Goal: Check status: Check status

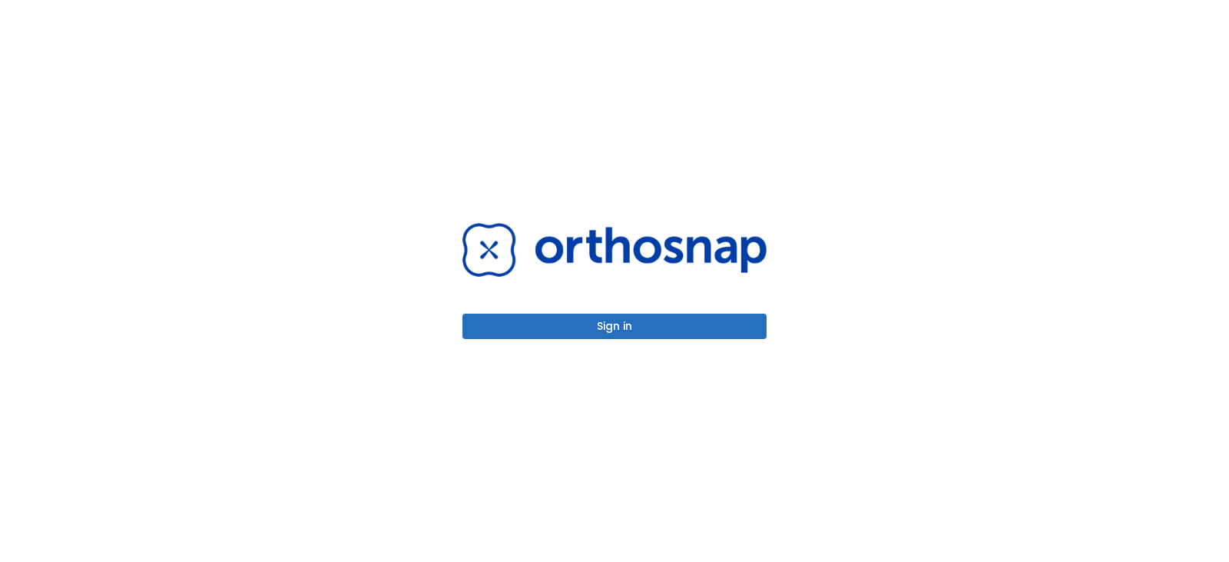
click at [532, 342] on div "Sign in" at bounding box center [614, 281] width 341 height 562
click at [527, 330] on button "Sign in" at bounding box center [615, 325] width 304 height 25
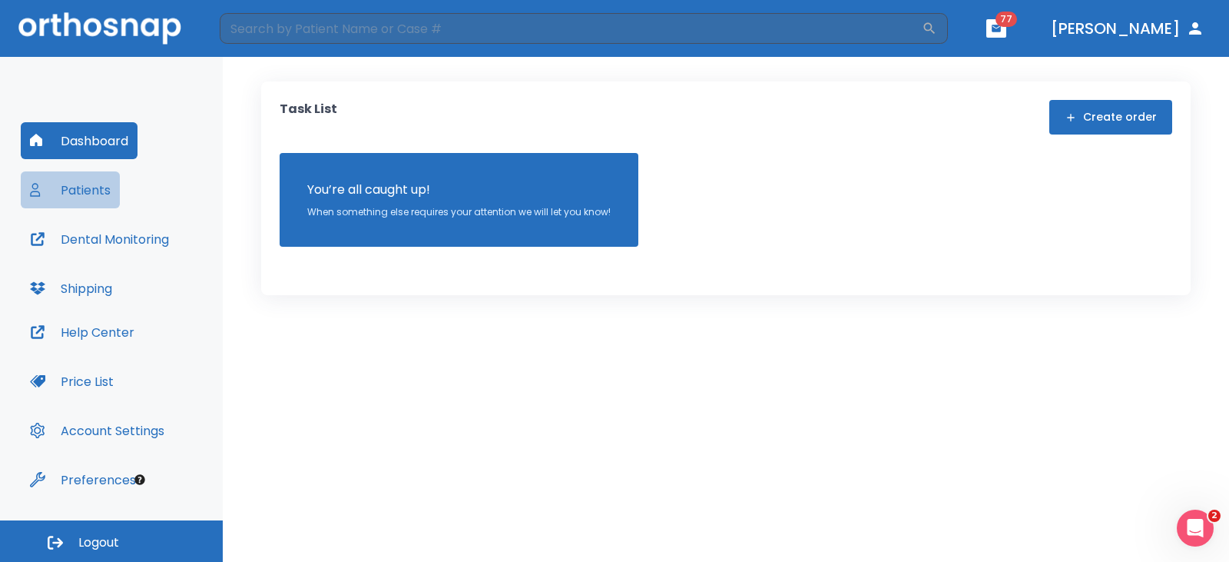
click at [99, 187] on button "Patients" at bounding box center [70, 189] width 99 height 37
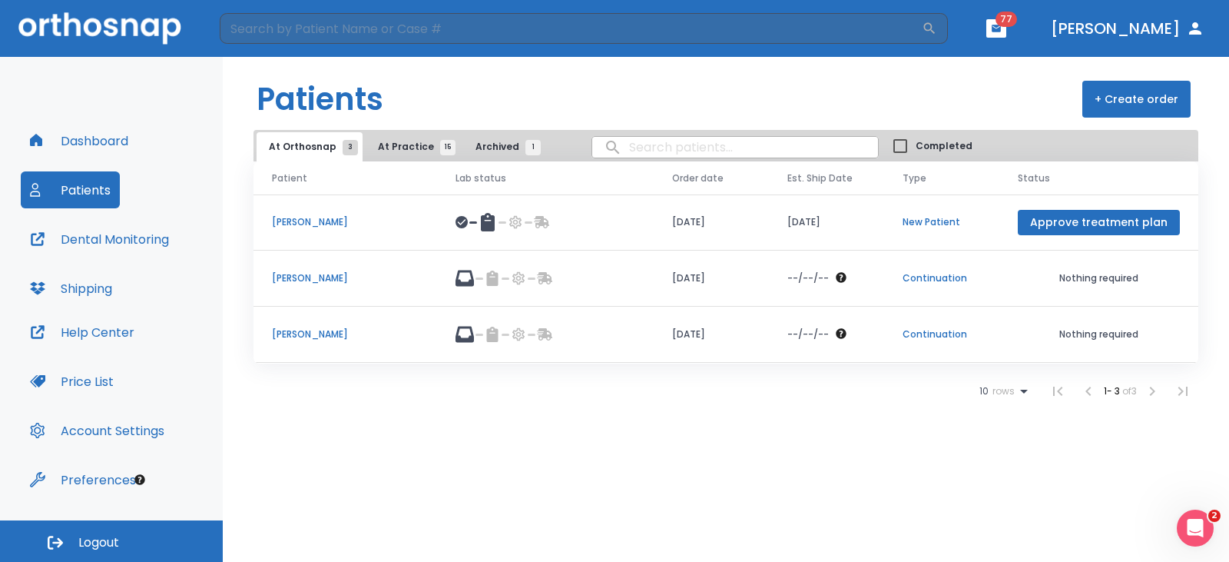
click at [321, 275] on p "[PERSON_NAME]" at bounding box center [345, 278] width 147 height 14
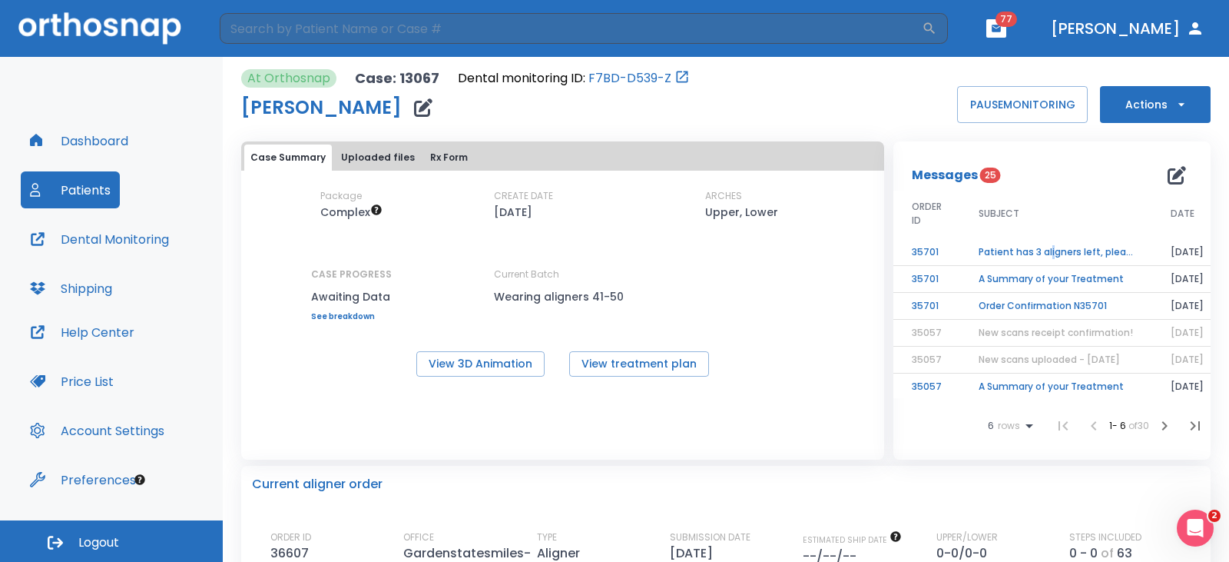
click at [1046, 250] on td "Patient has 3 aligners left, please order next set!" at bounding box center [1056, 252] width 192 height 27
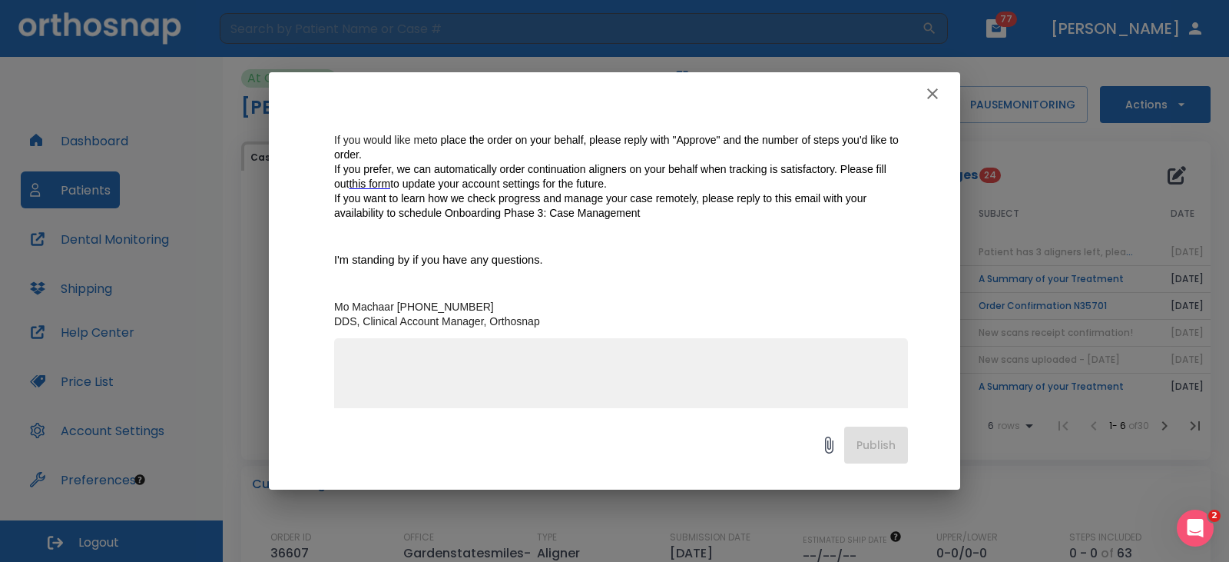
scroll to position [387, 0]
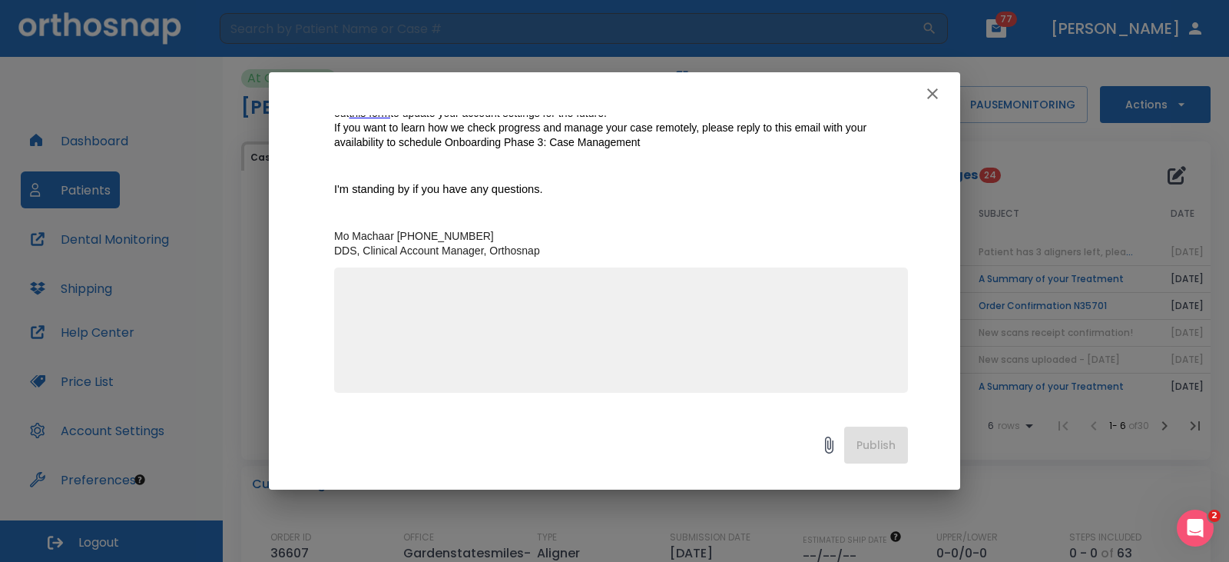
click at [504, 350] on textarea at bounding box center [621, 337] width 556 height 106
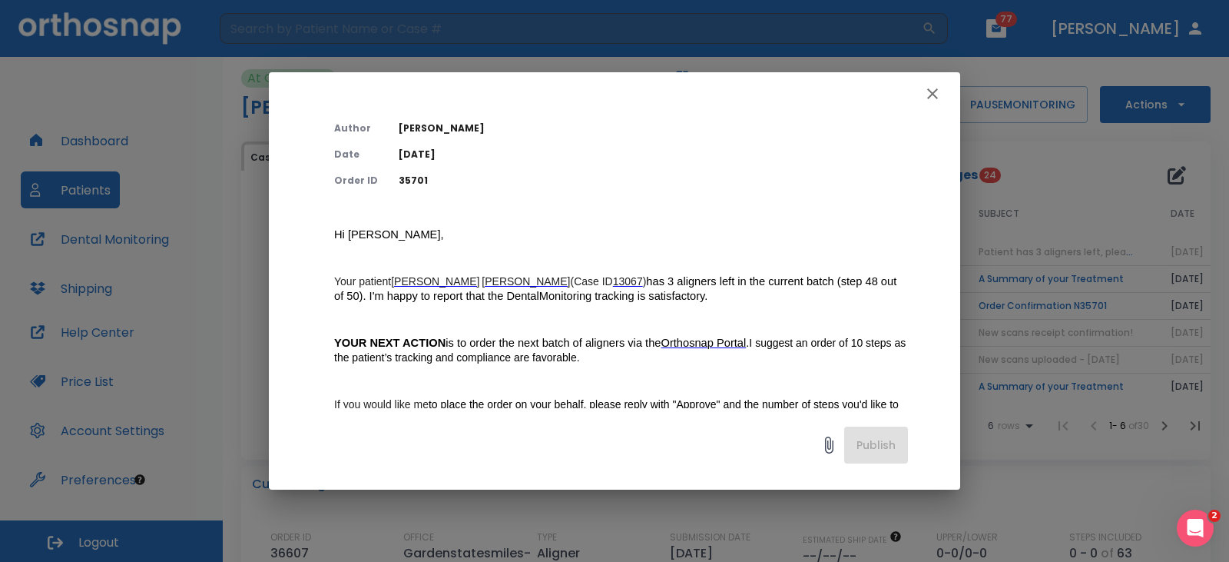
scroll to position [77, 0]
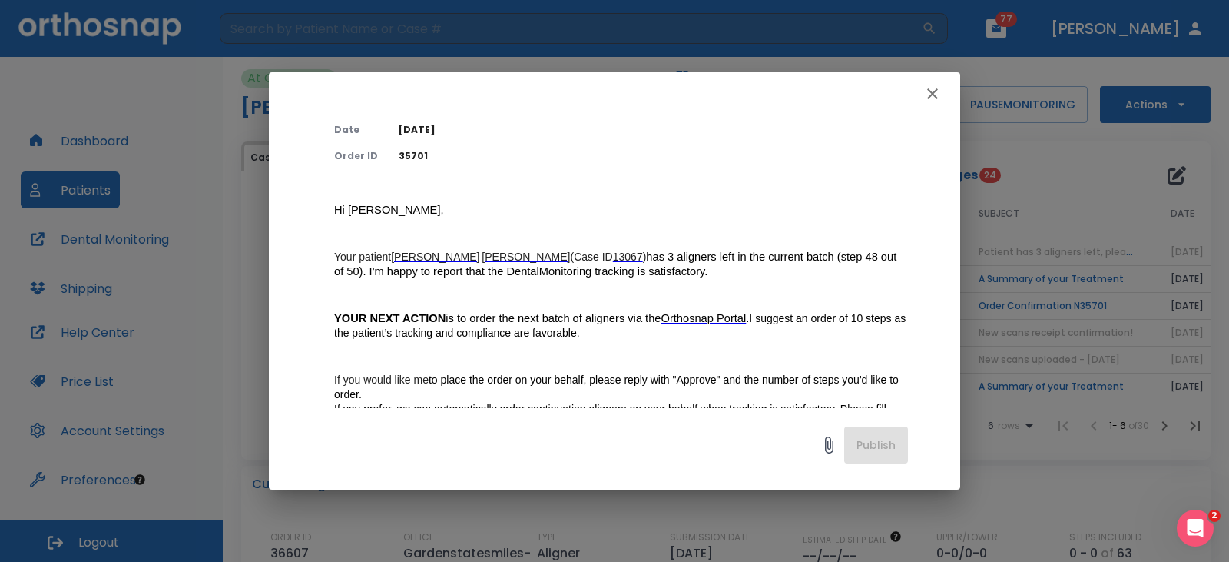
click at [932, 88] on icon "button" at bounding box center [933, 94] width 18 height 18
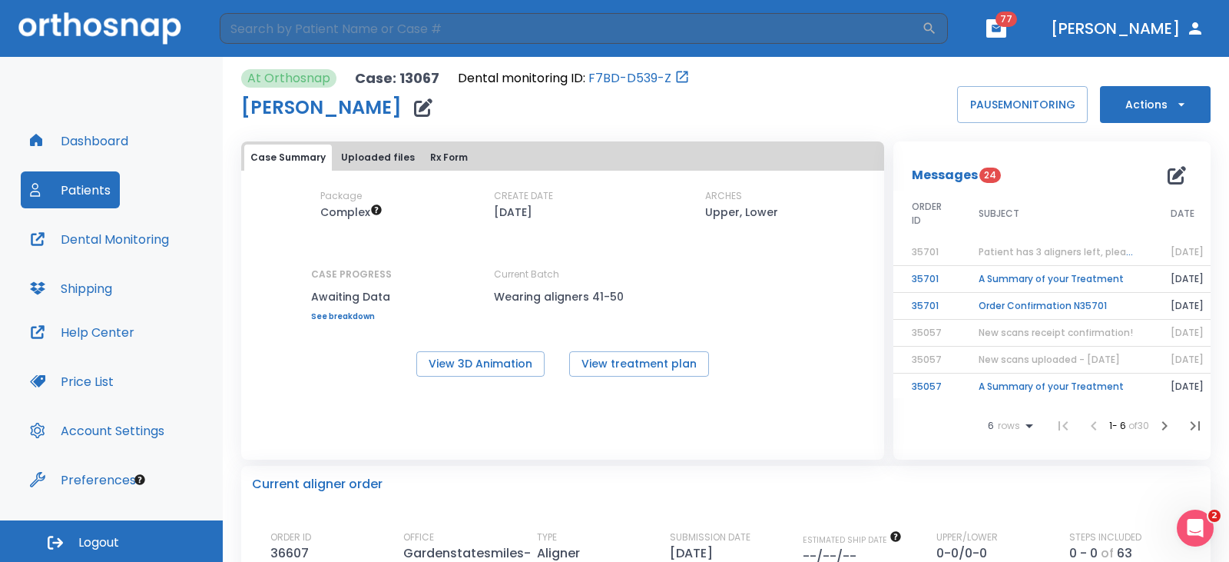
click at [1017, 253] on span "Patient has 3 aligners left, please order next set!" at bounding box center [1094, 251] width 231 height 13
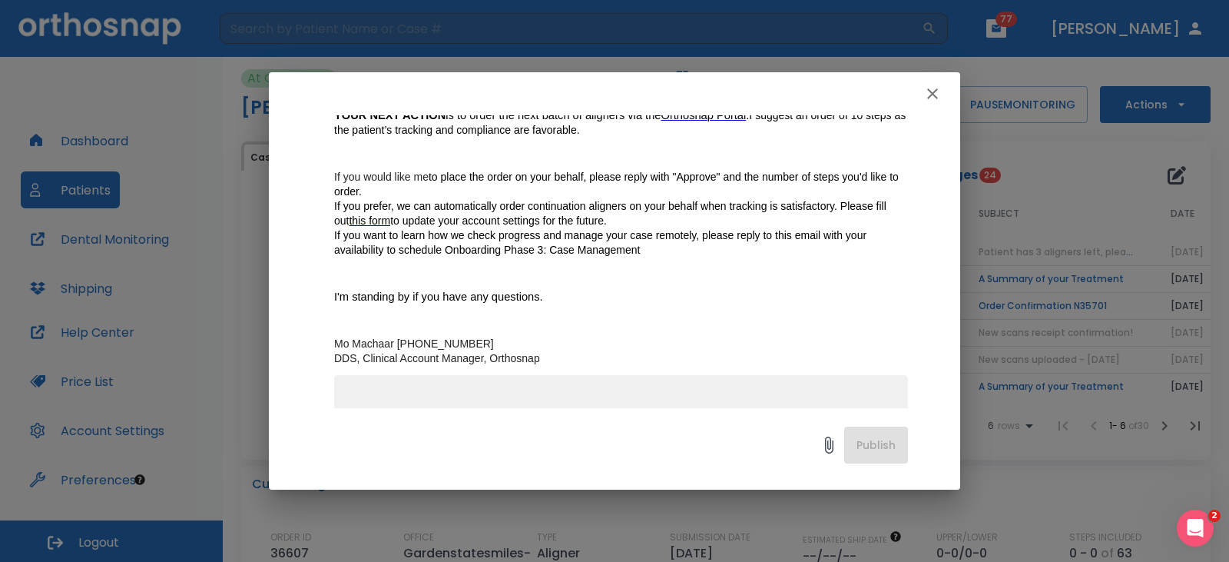
scroll to position [307, 0]
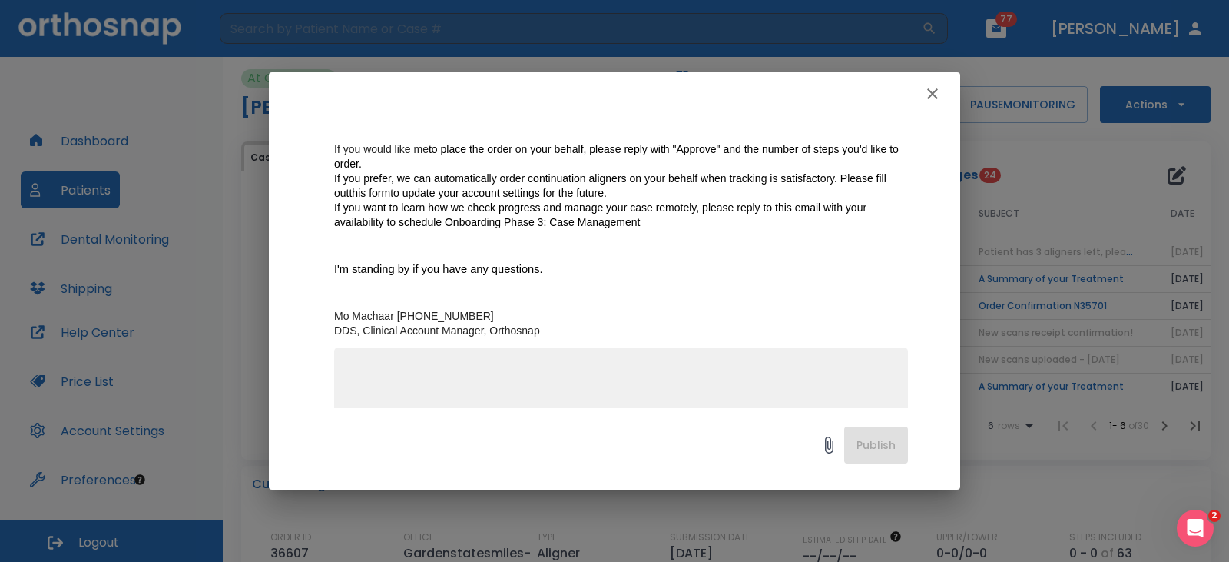
click at [930, 88] on icon "button" at bounding box center [933, 94] width 18 height 18
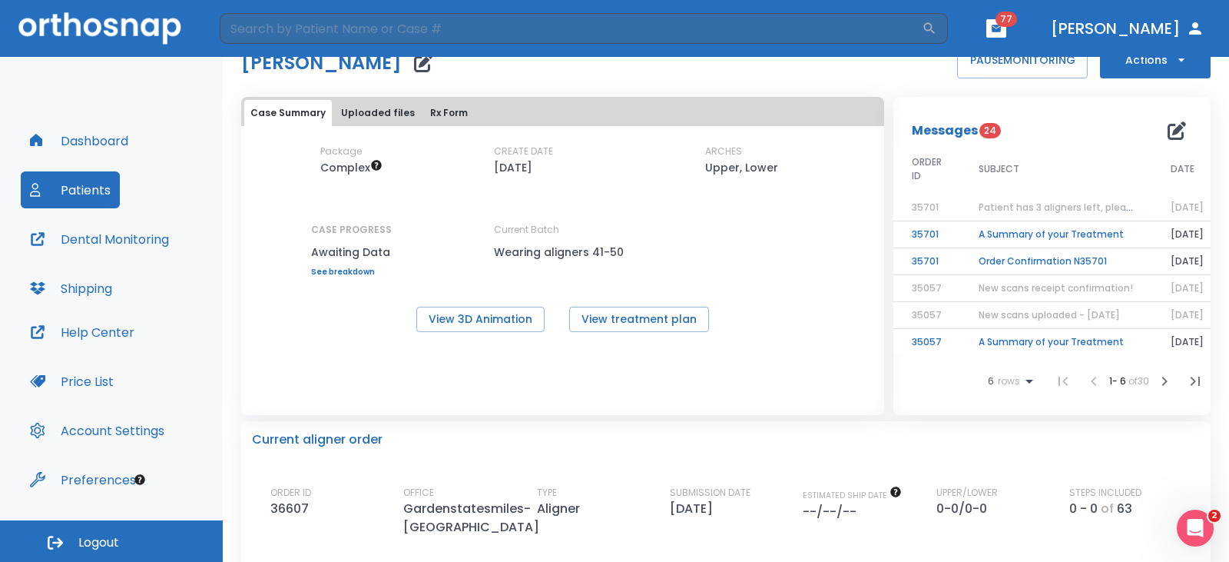
scroll to position [0, 0]
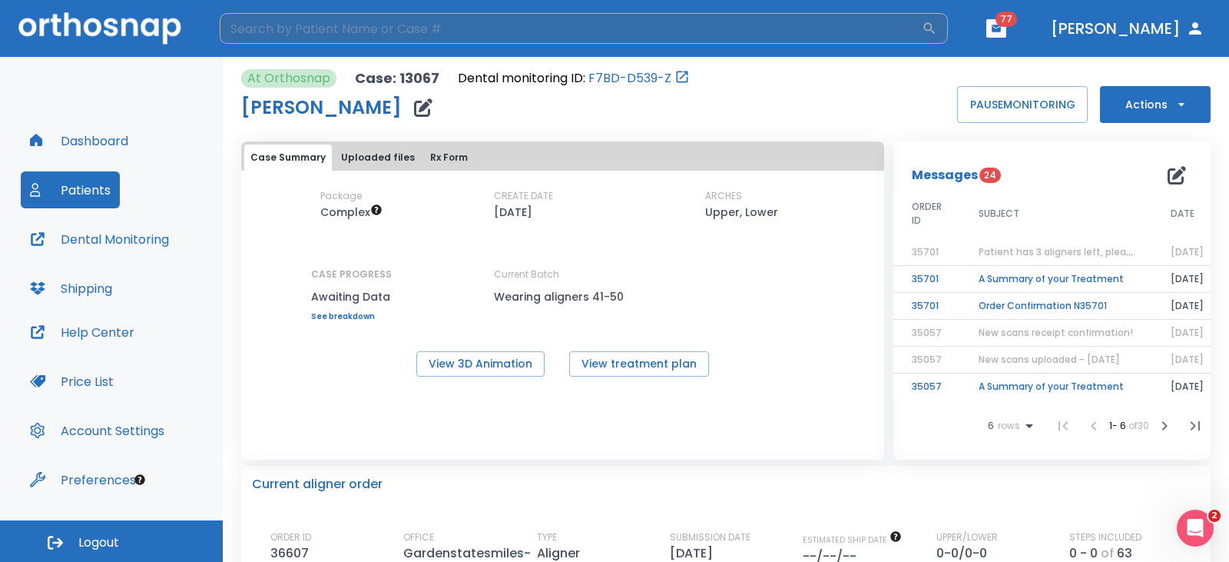
click at [320, 25] on input "search" at bounding box center [571, 28] width 702 height 31
